Goal: Contribute content

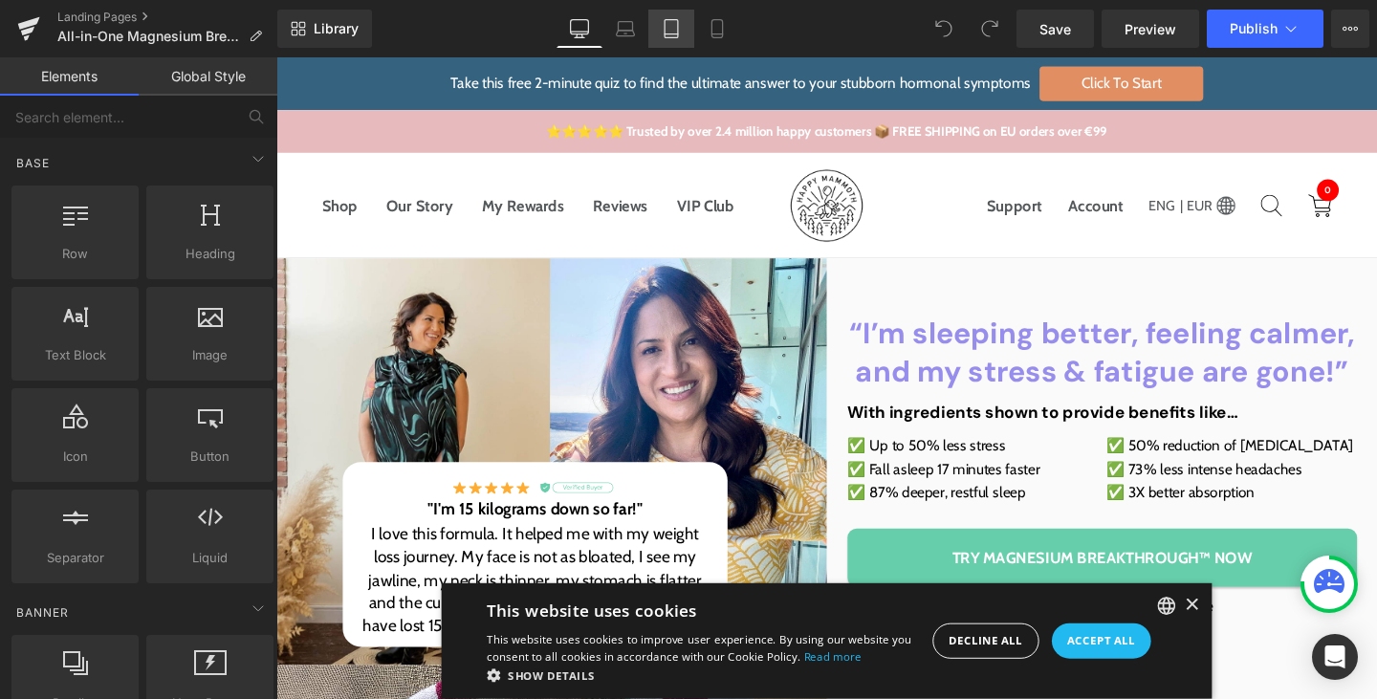
click at [672, 31] on icon at bounding box center [671, 28] width 19 height 19
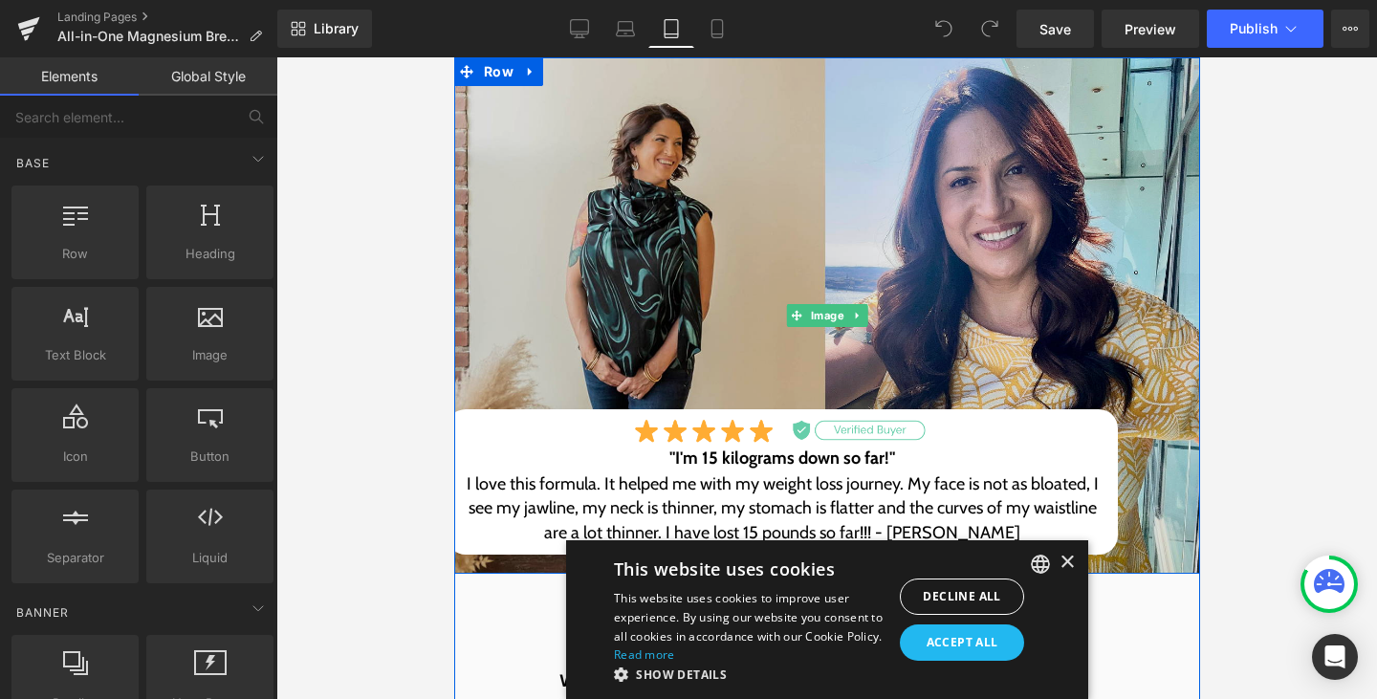
scroll to position [641, 0]
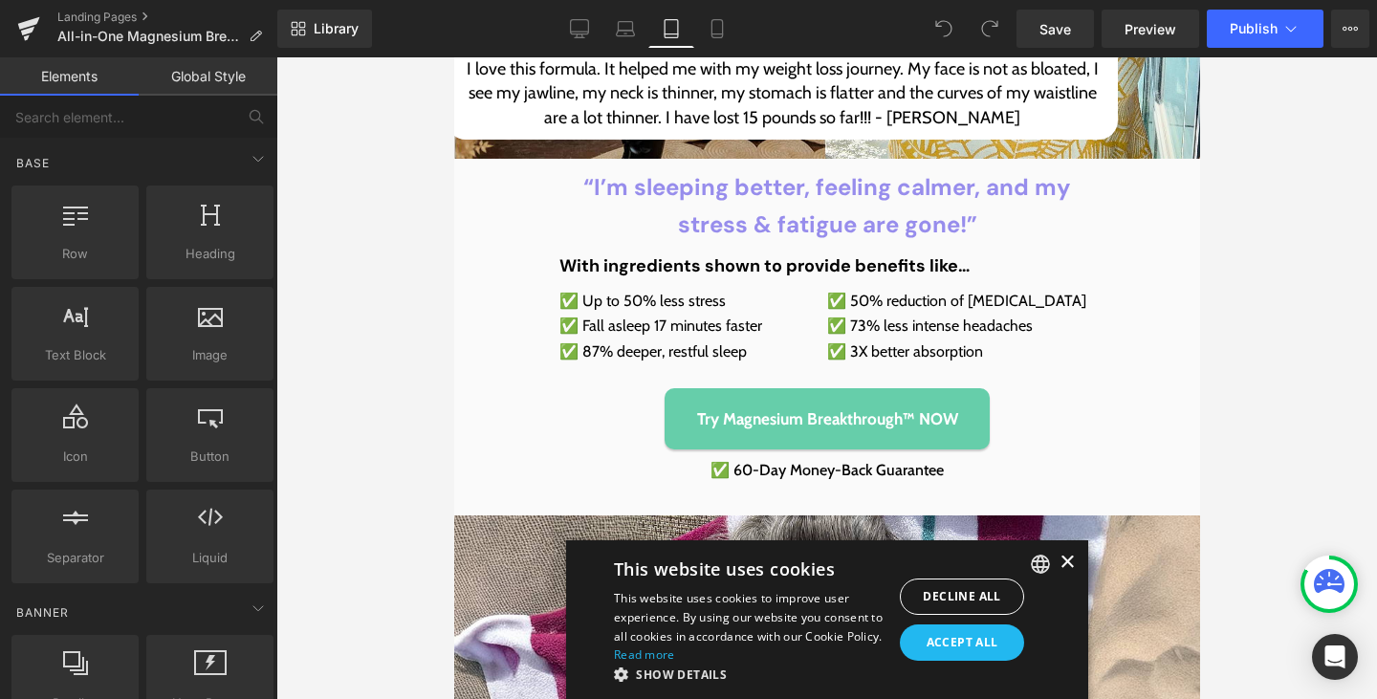
click at [1058, 555] on div "×" at bounding box center [1065, 562] width 14 height 14
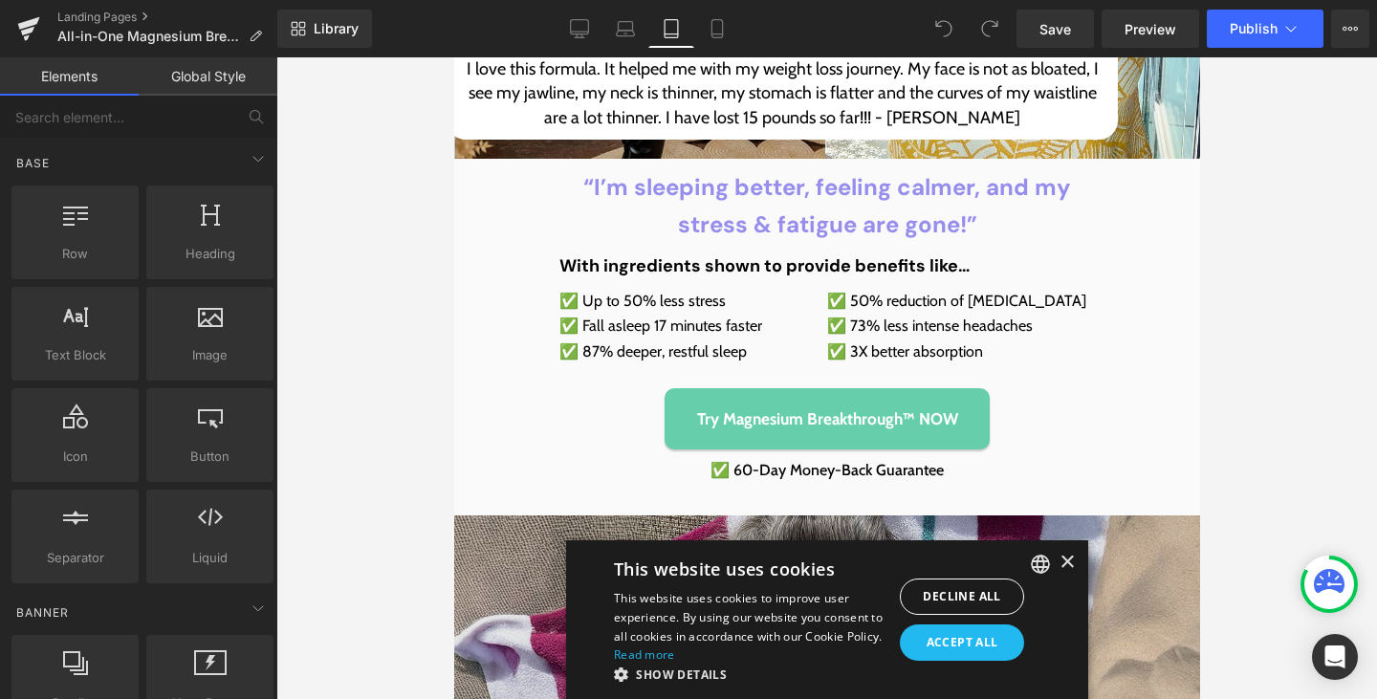
click at [1058, 555] on div "×" at bounding box center [1065, 562] width 14 height 14
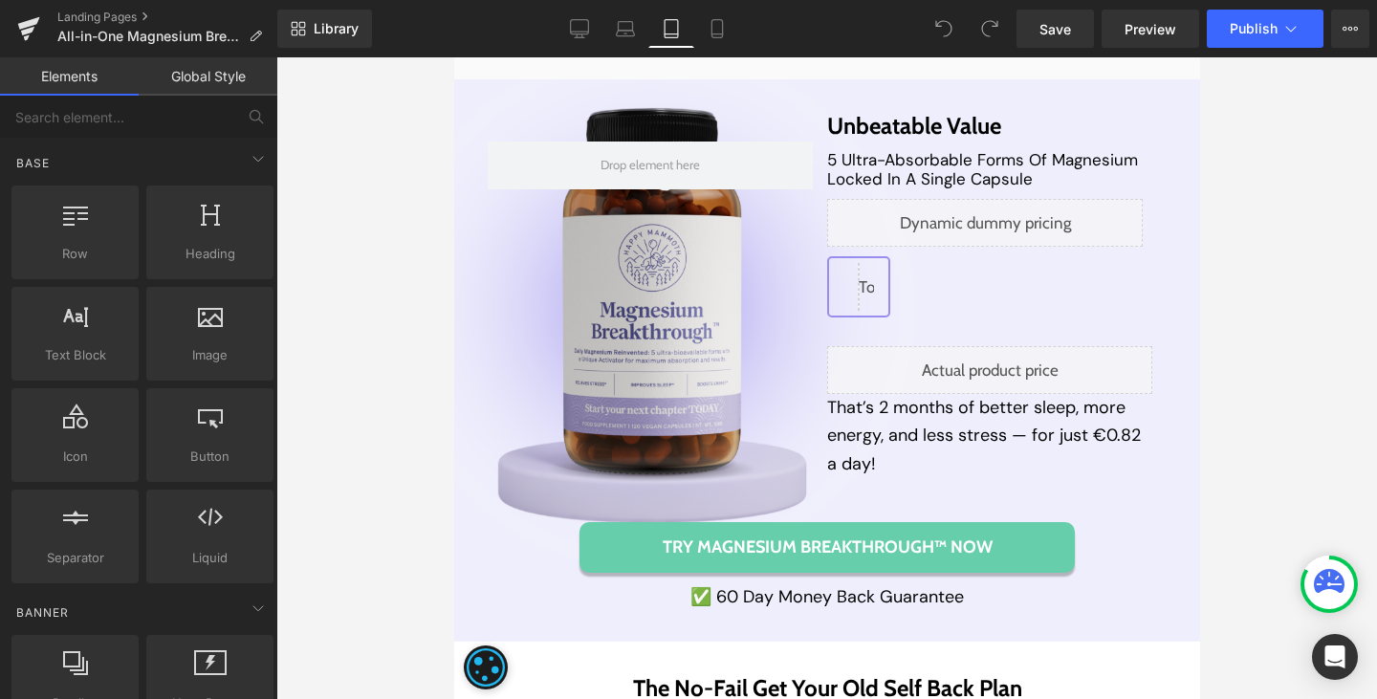
scroll to position [9680, 0]
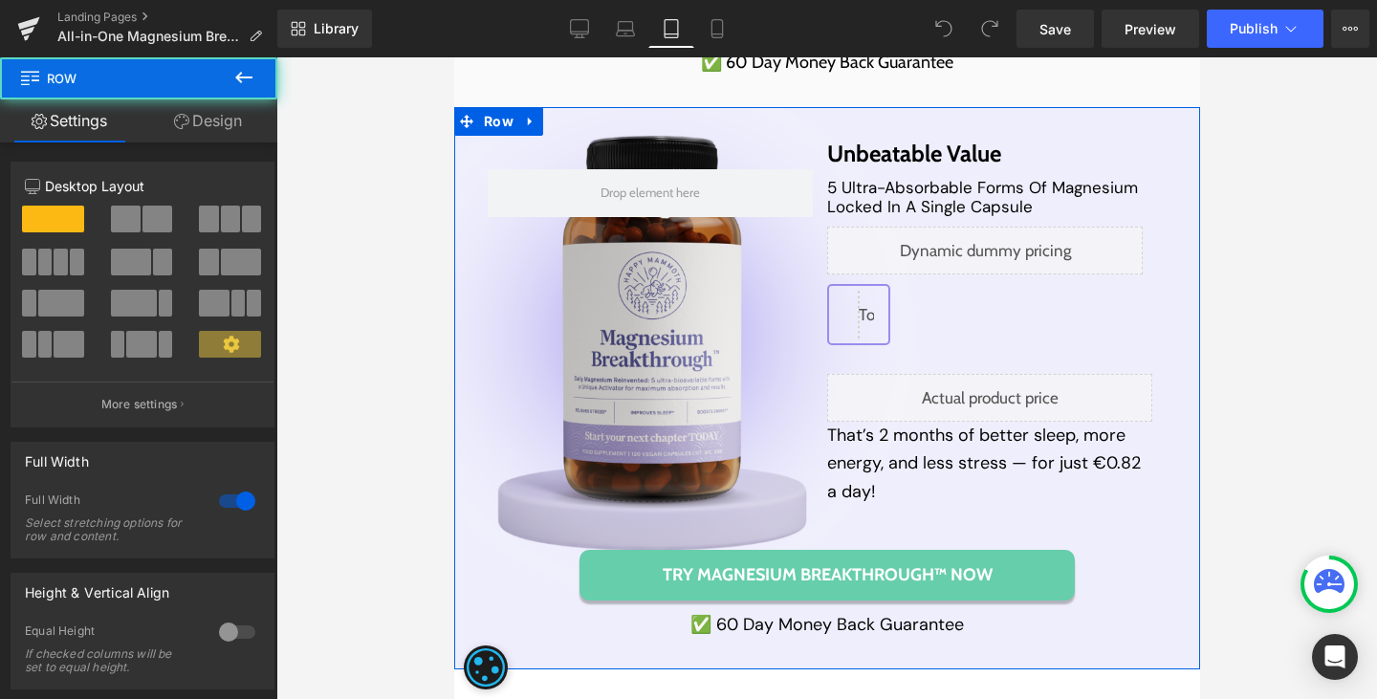
click at [473, 599] on div "Row Unbeatable Value Heading 5 Ultra-Absorbable Forms Of Magnesium Locked In A …" at bounding box center [825, 388] width 707 height 495
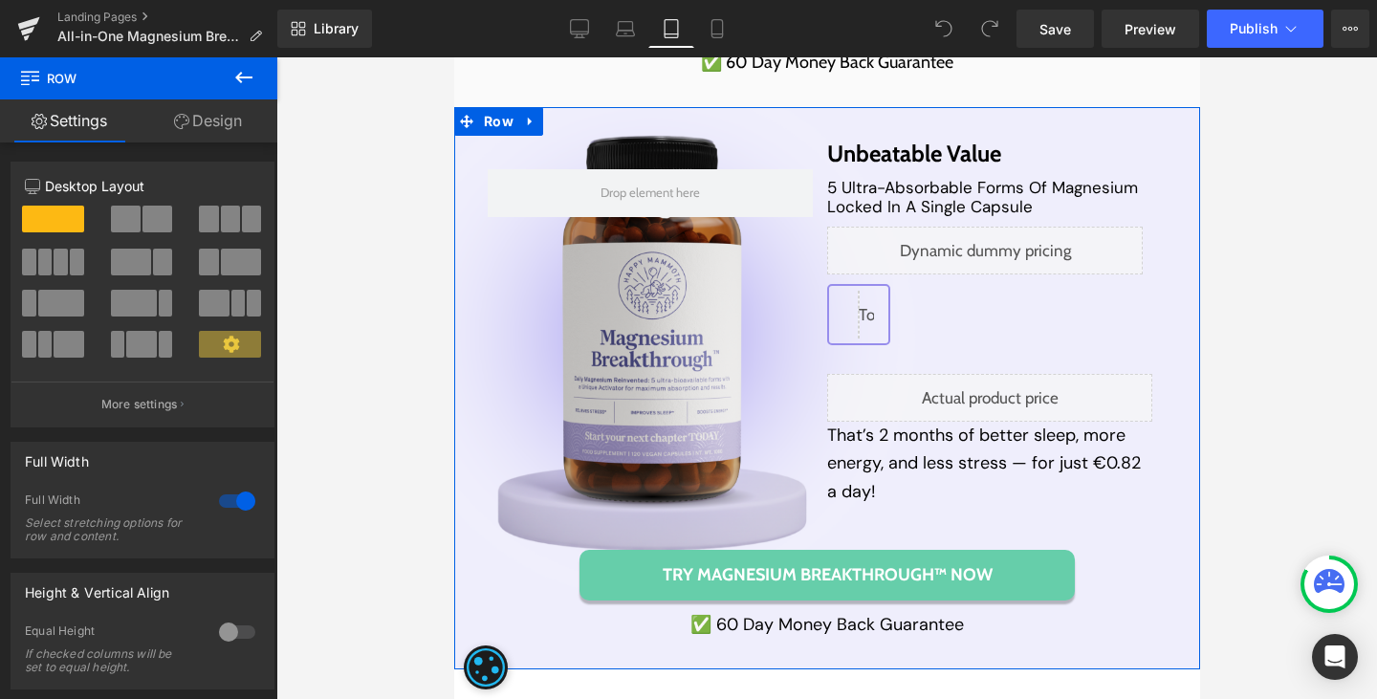
click at [216, 120] on link "Design" at bounding box center [208, 120] width 139 height 43
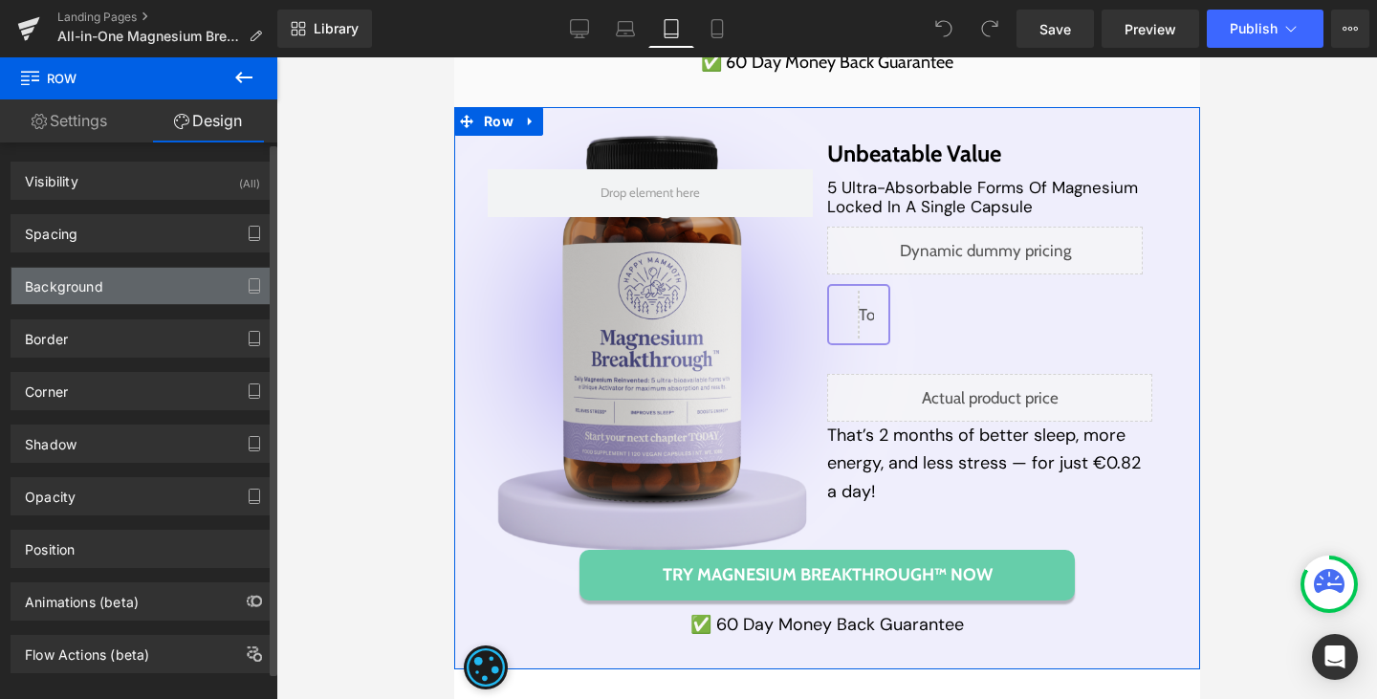
click at [157, 283] on div "Background" at bounding box center [142, 286] width 262 height 36
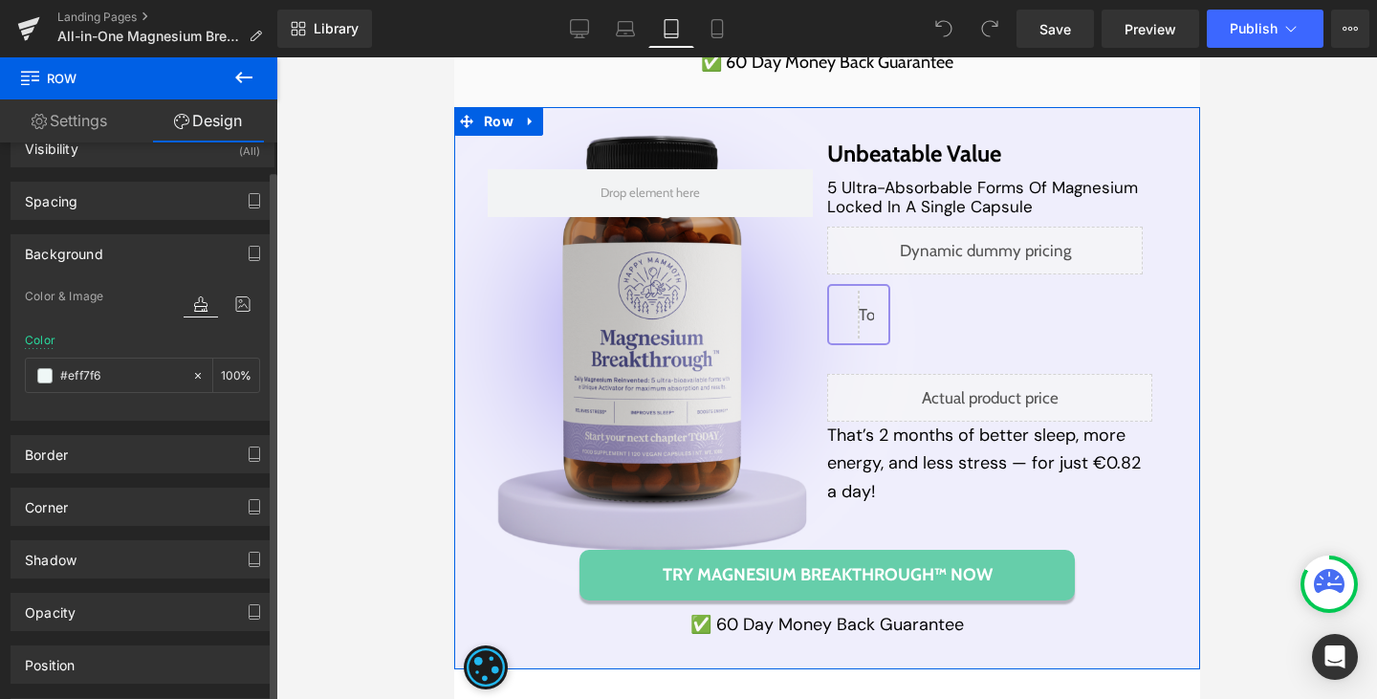
scroll to position [42, 0]
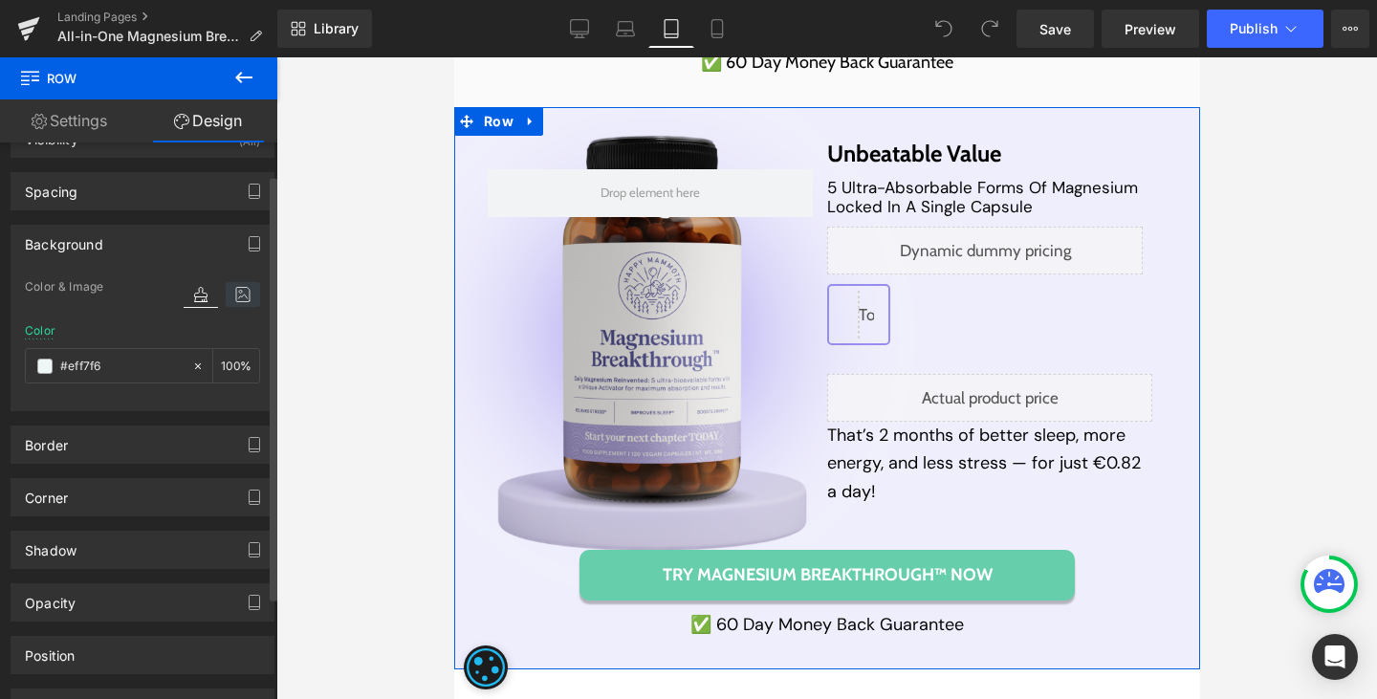
click at [229, 302] on icon at bounding box center [243, 294] width 34 height 25
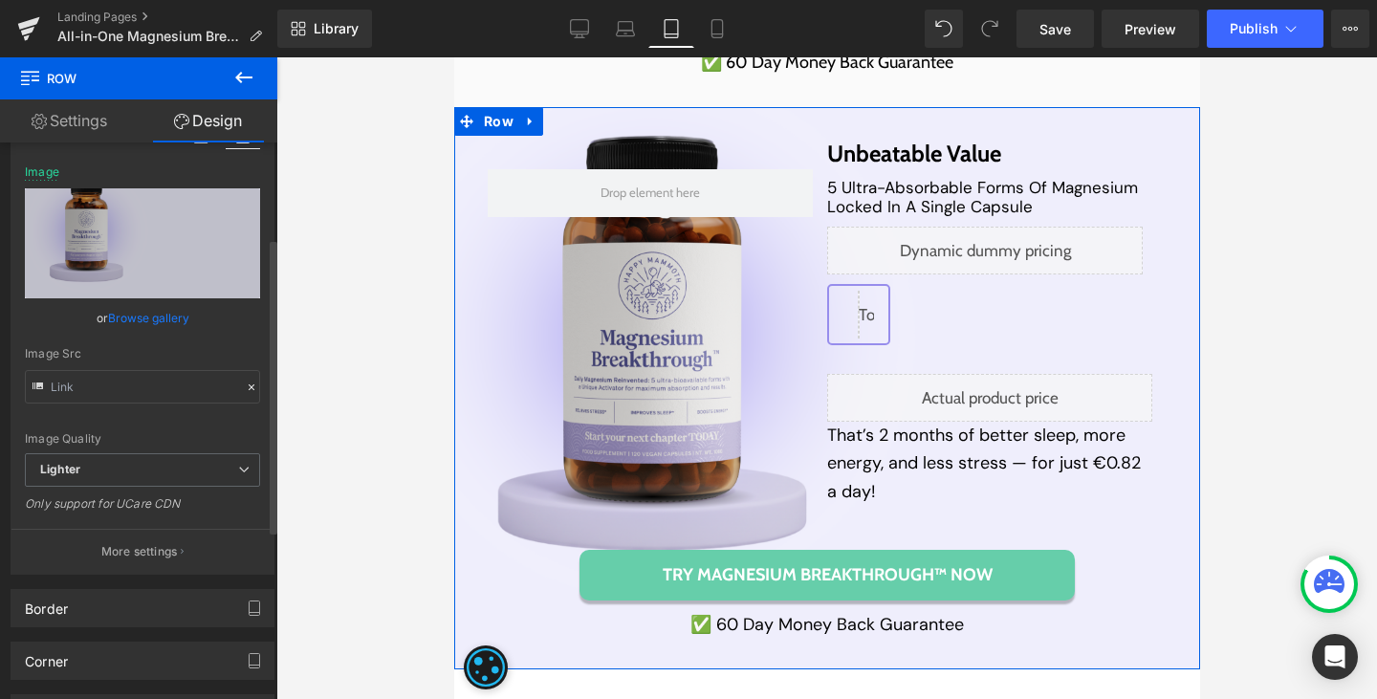
scroll to position [218, 0]
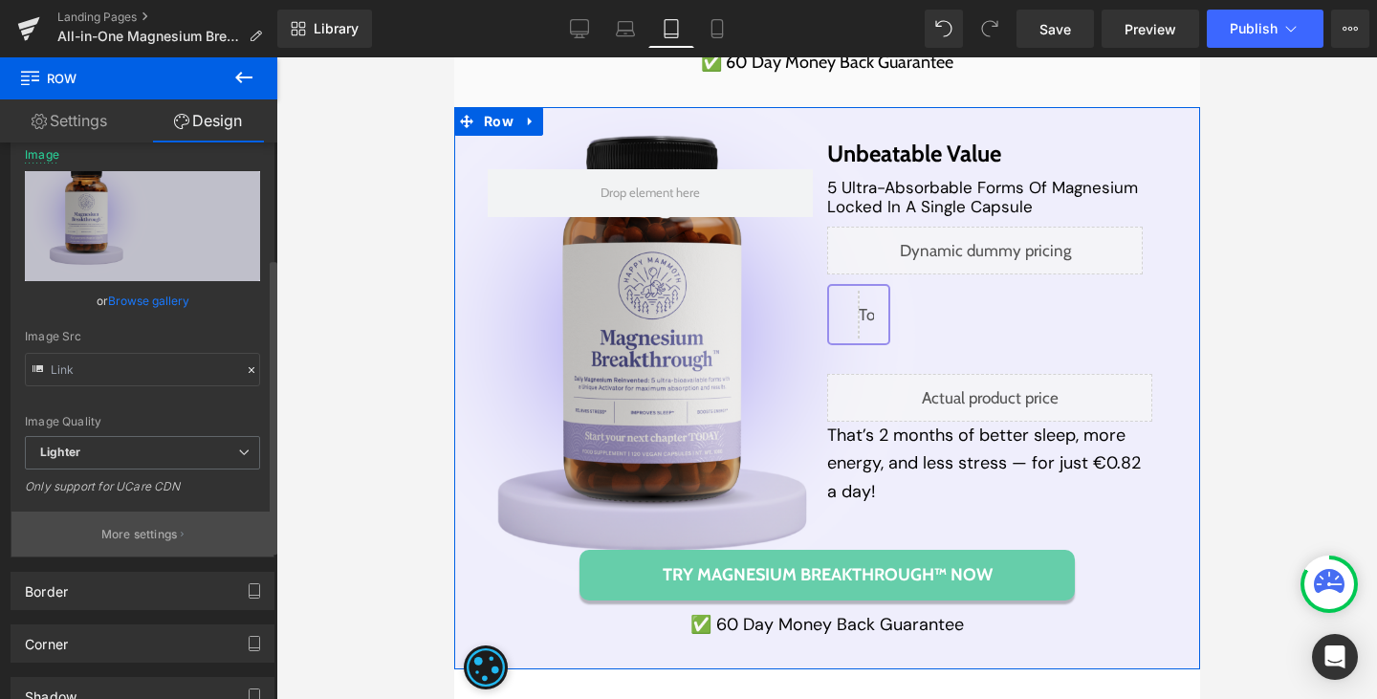
click at [142, 531] on p "More settings" at bounding box center [139, 534] width 76 height 17
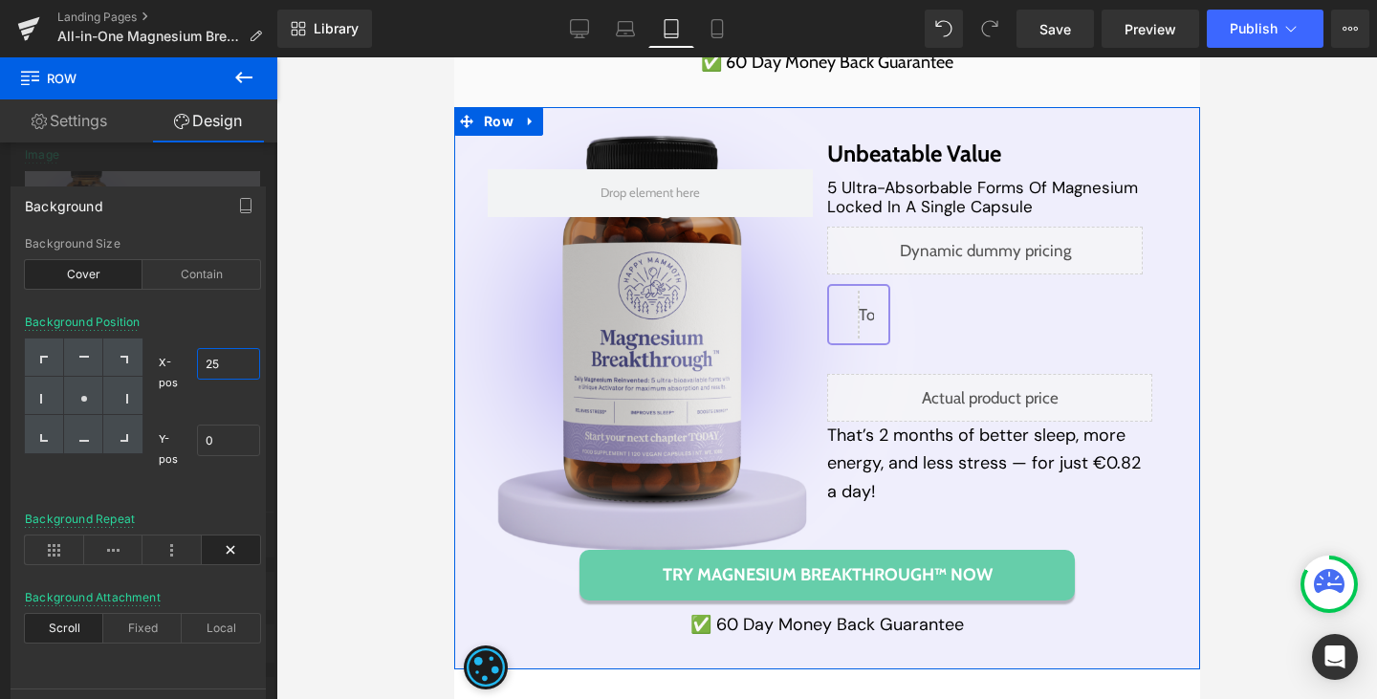
click at [209, 360] on input "25" at bounding box center [228, 364] width 63 height 32
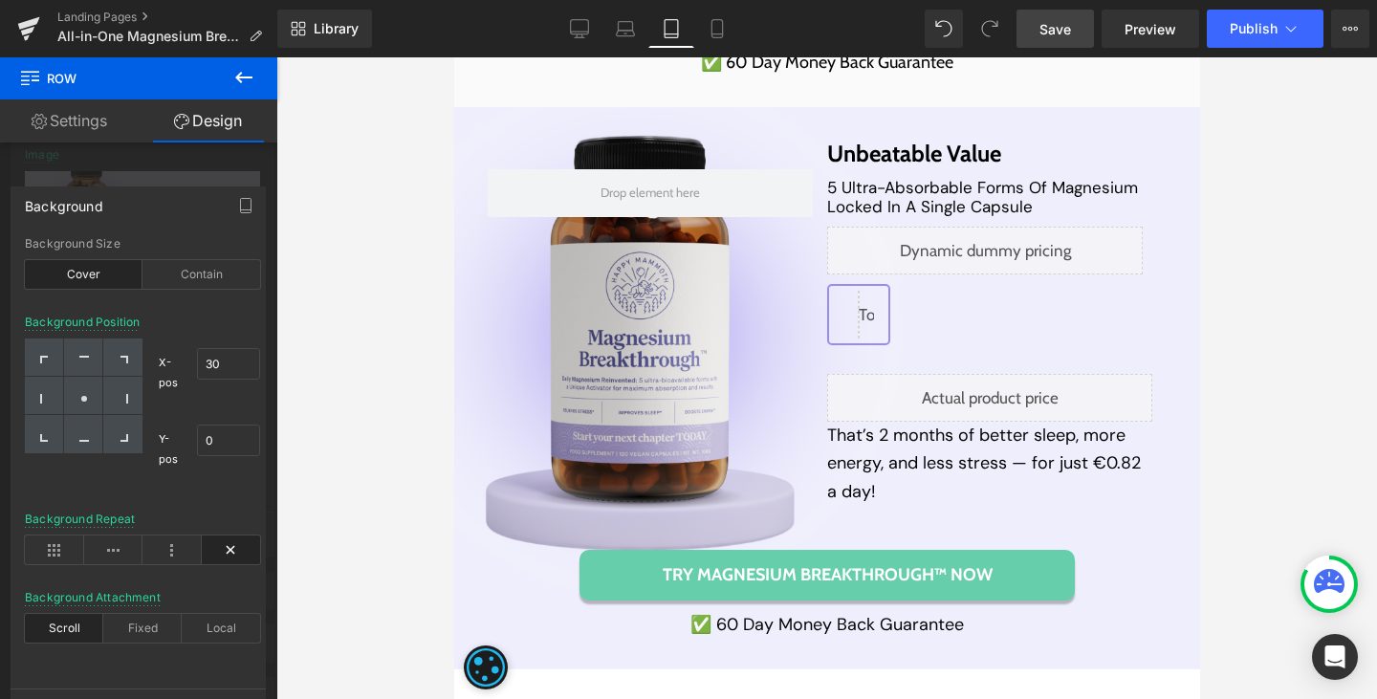
click at [1046, 10] on link "Save" at bounding box center [1054, 29] width 77 height 38
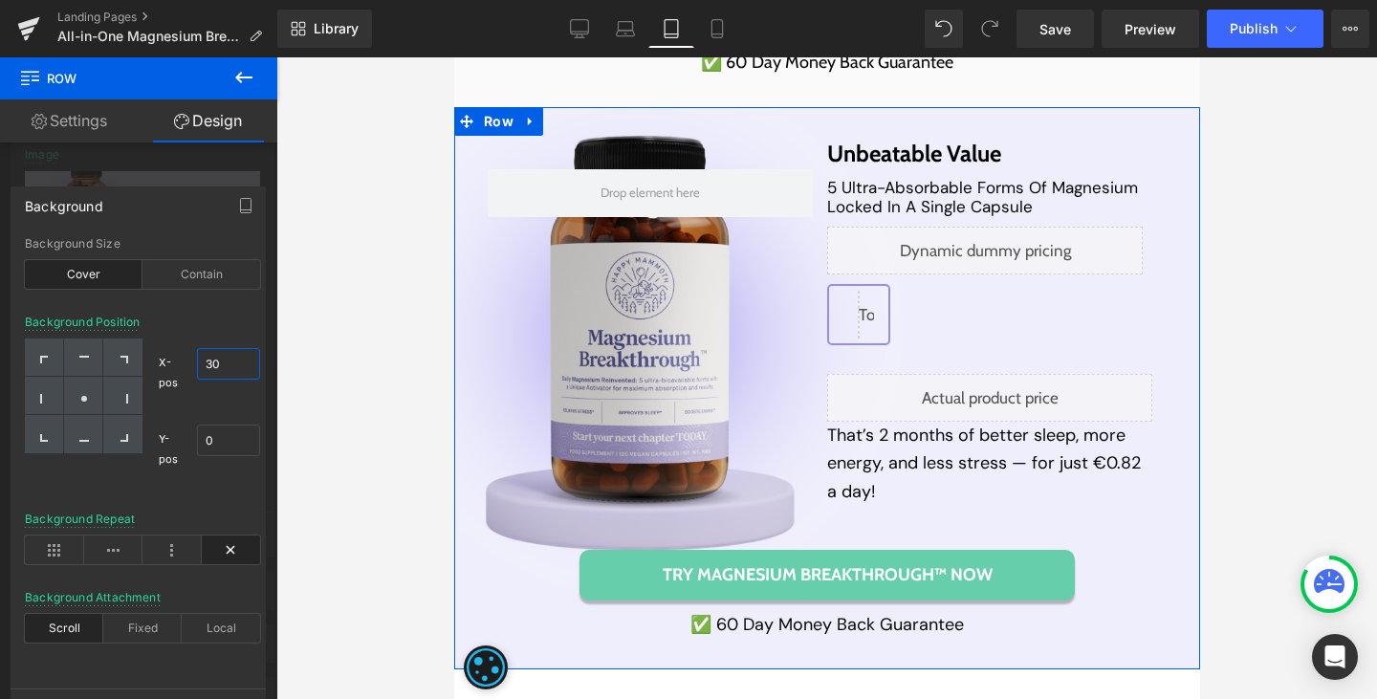
click at [215, 361] on input "30" at bounding box center [228, 364] width 63 height 32
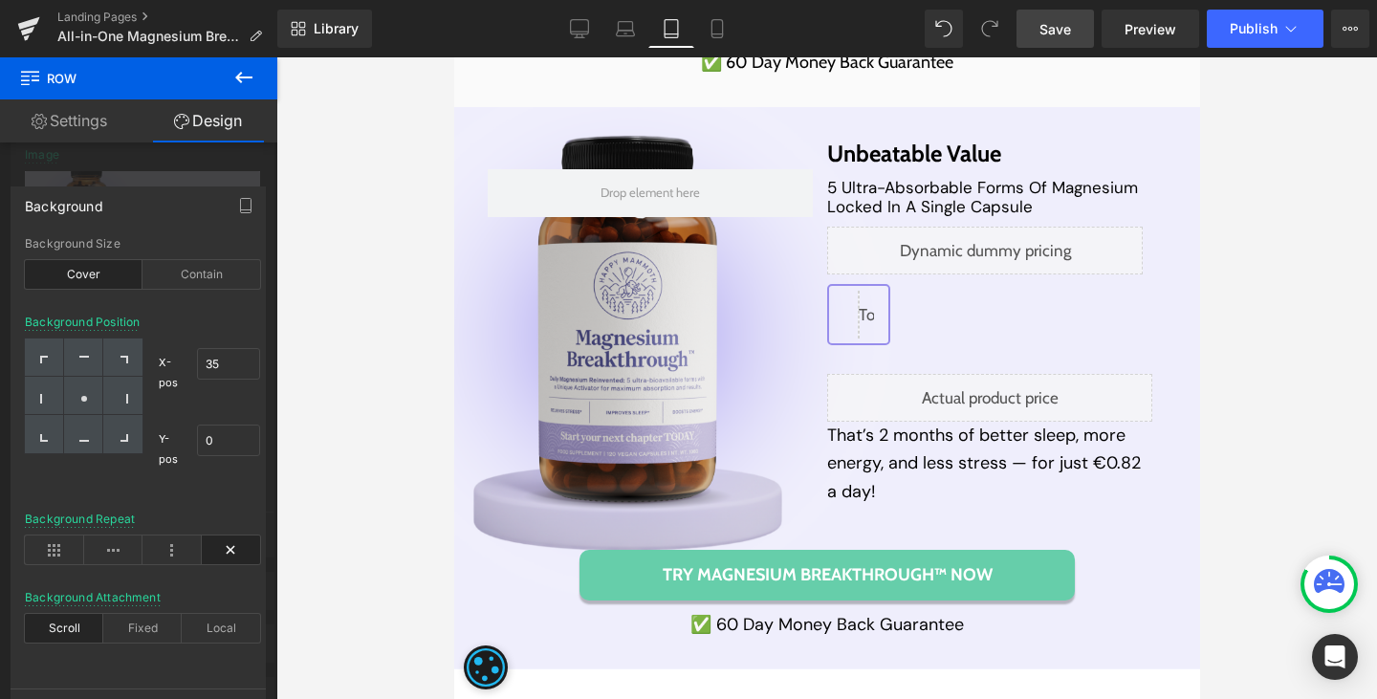
click at [1048, 17] on link "Save" at bounding box center [1054, 29] width 77 height 38
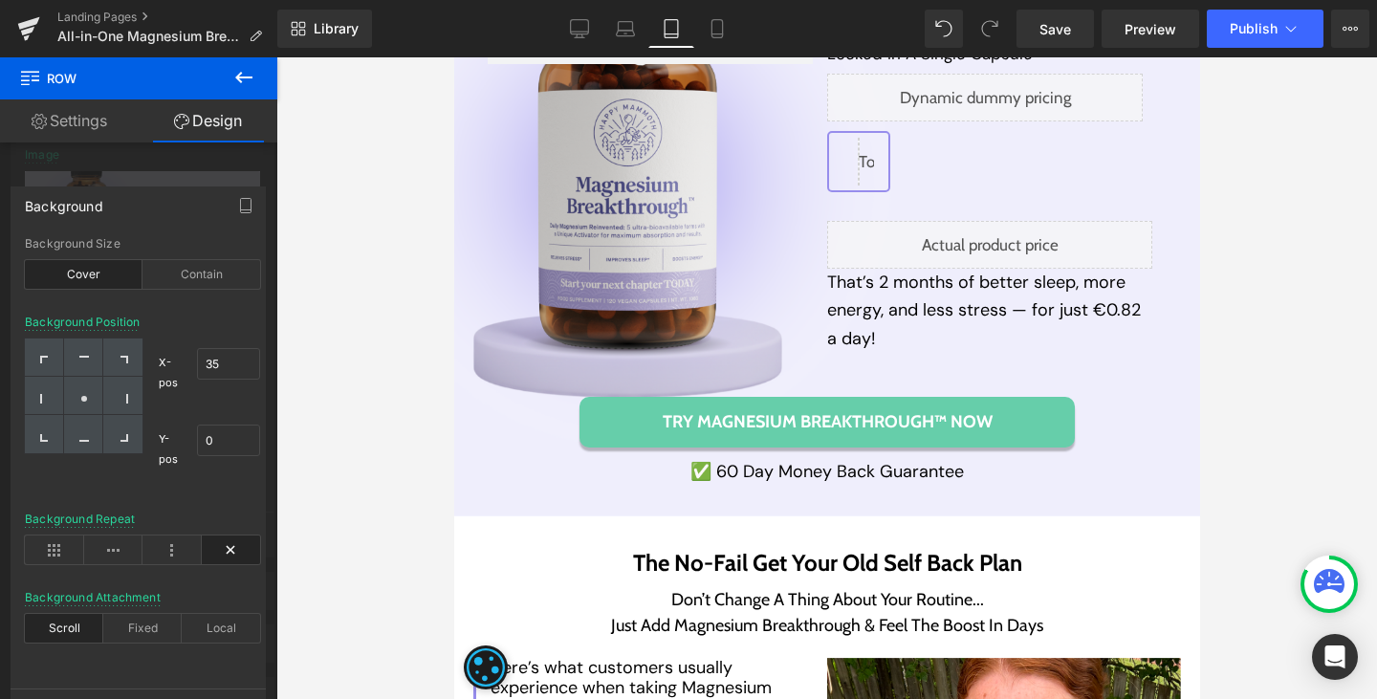
scroll to position [9631, 0]
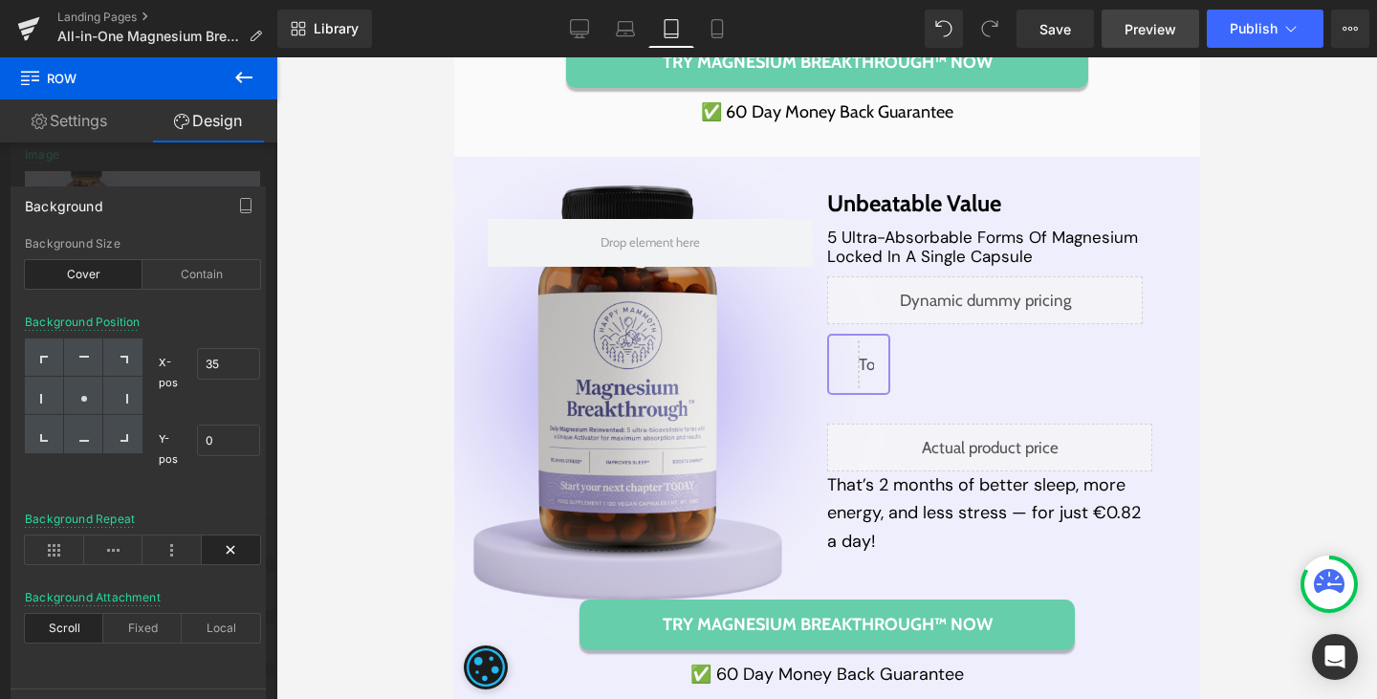
click at [1162, 35] on span "Preview" at bounding box center [1150, 29] width 52 height 20
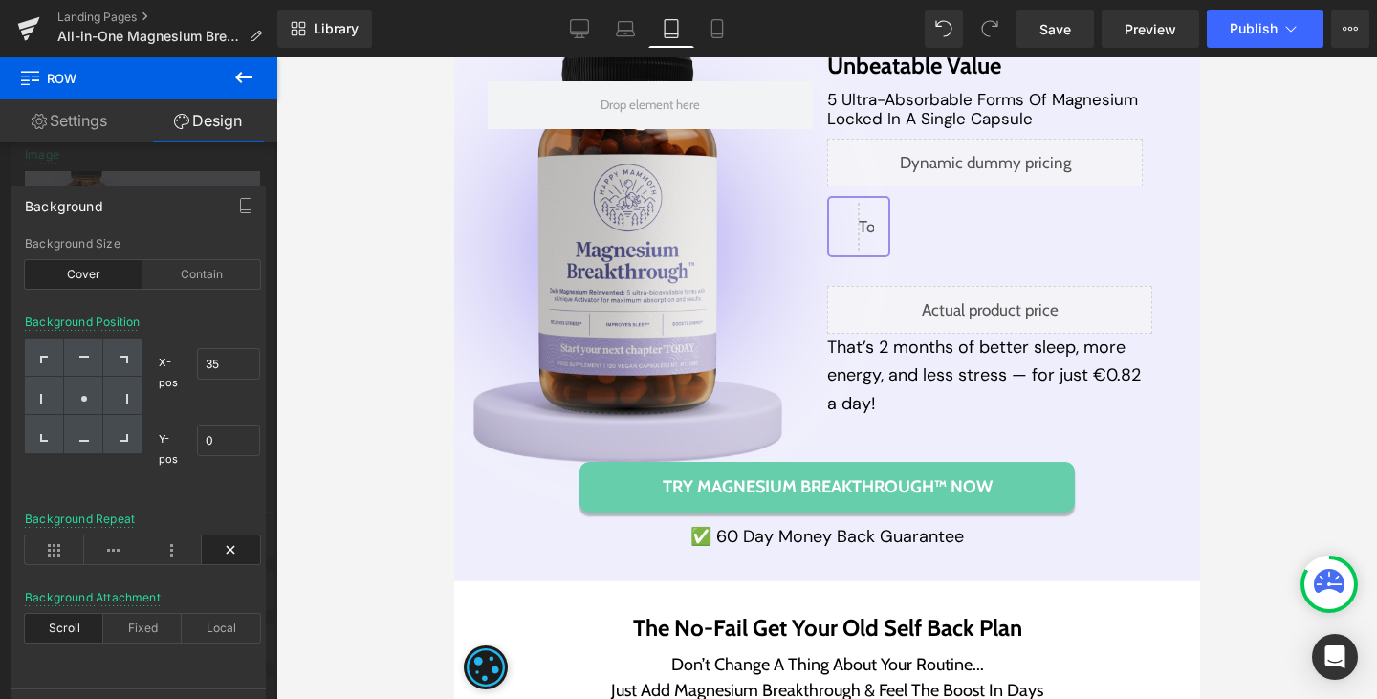
scroll to position [9777, 0]
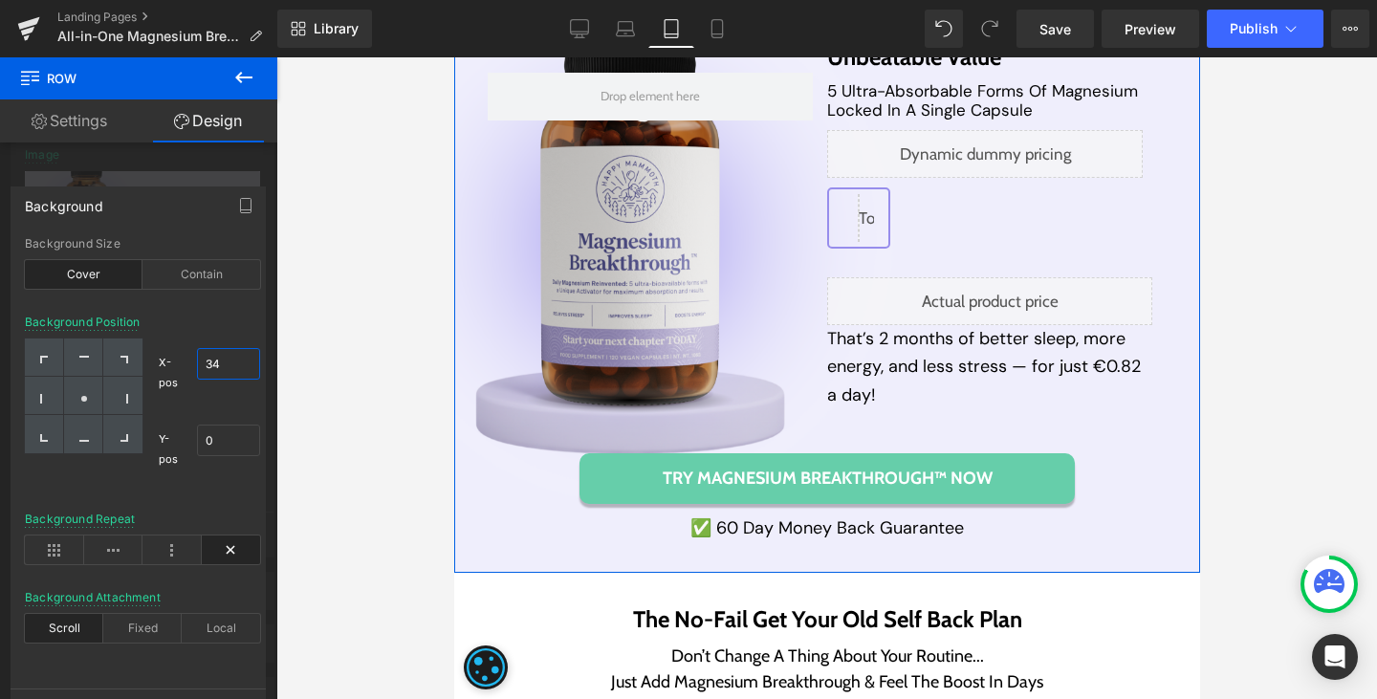
click at [223, 367] on input "34" at bounding box center [228, 364] width 63 height 32
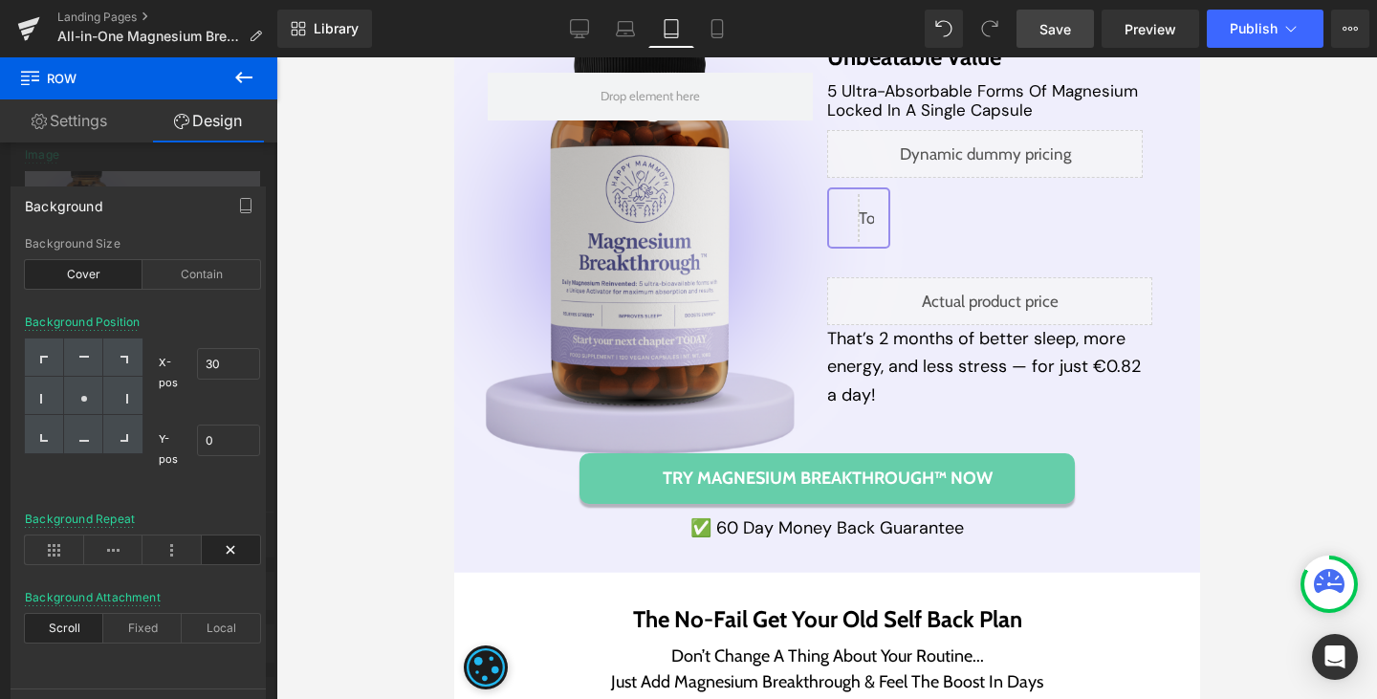
click at [1060, 29] on span "Save" at bounding box center [1055, 29] width 32 height 20
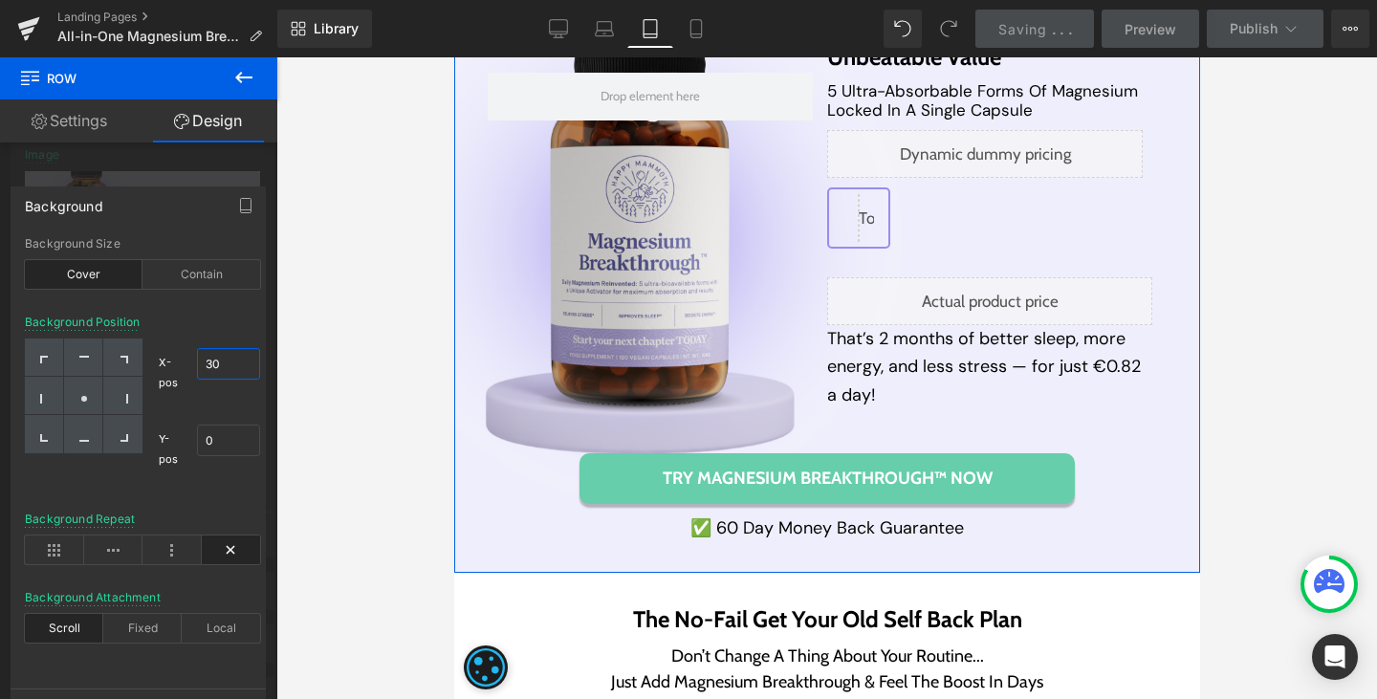
click at [202, 367] on input "30" at bounding box center [228, 364] width 63 height 32
type input "28"
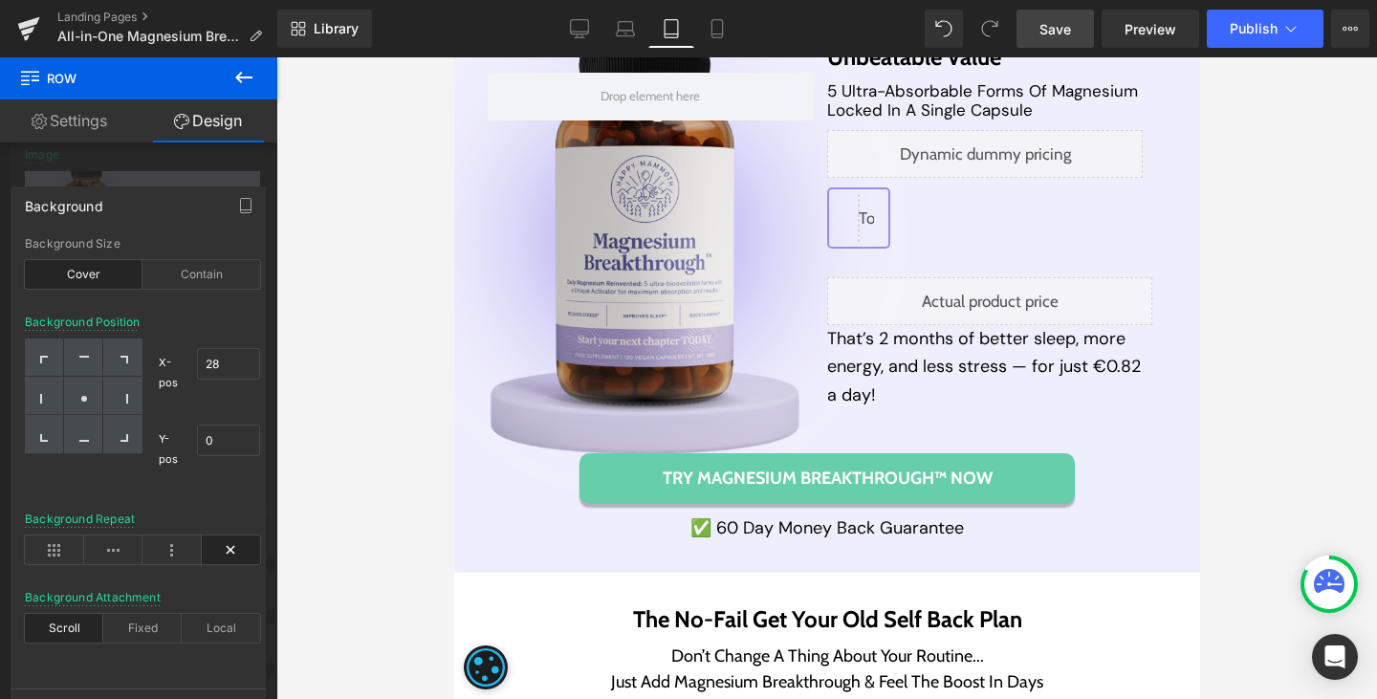
click at [1039, 24] on link "Save" at bounding box center [1054, 29] width 77 height 38
click at [1285, 40] on button "Publish" at bounding box center [1265, 29] width 117 height 38
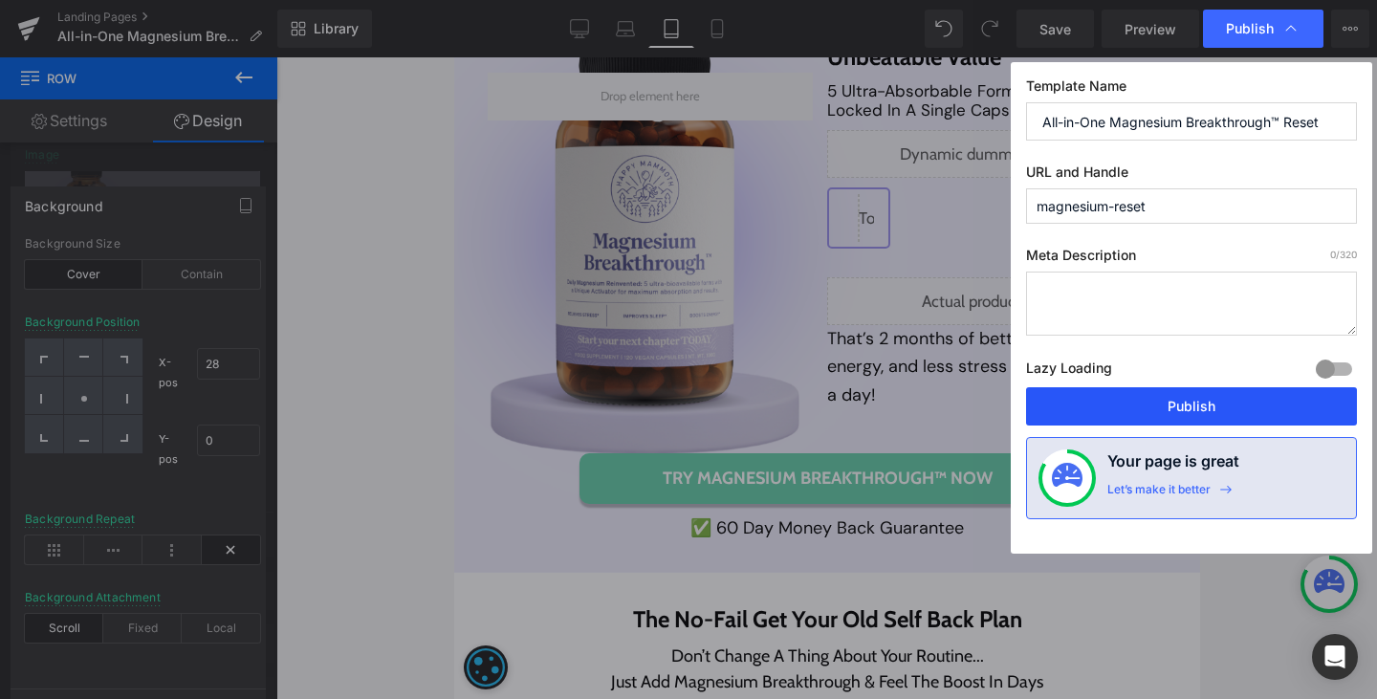
click at [1207, 403] on button "Publish" at bounding box center [1191, 406] width 331 height 38
